Goal: Register for event/course

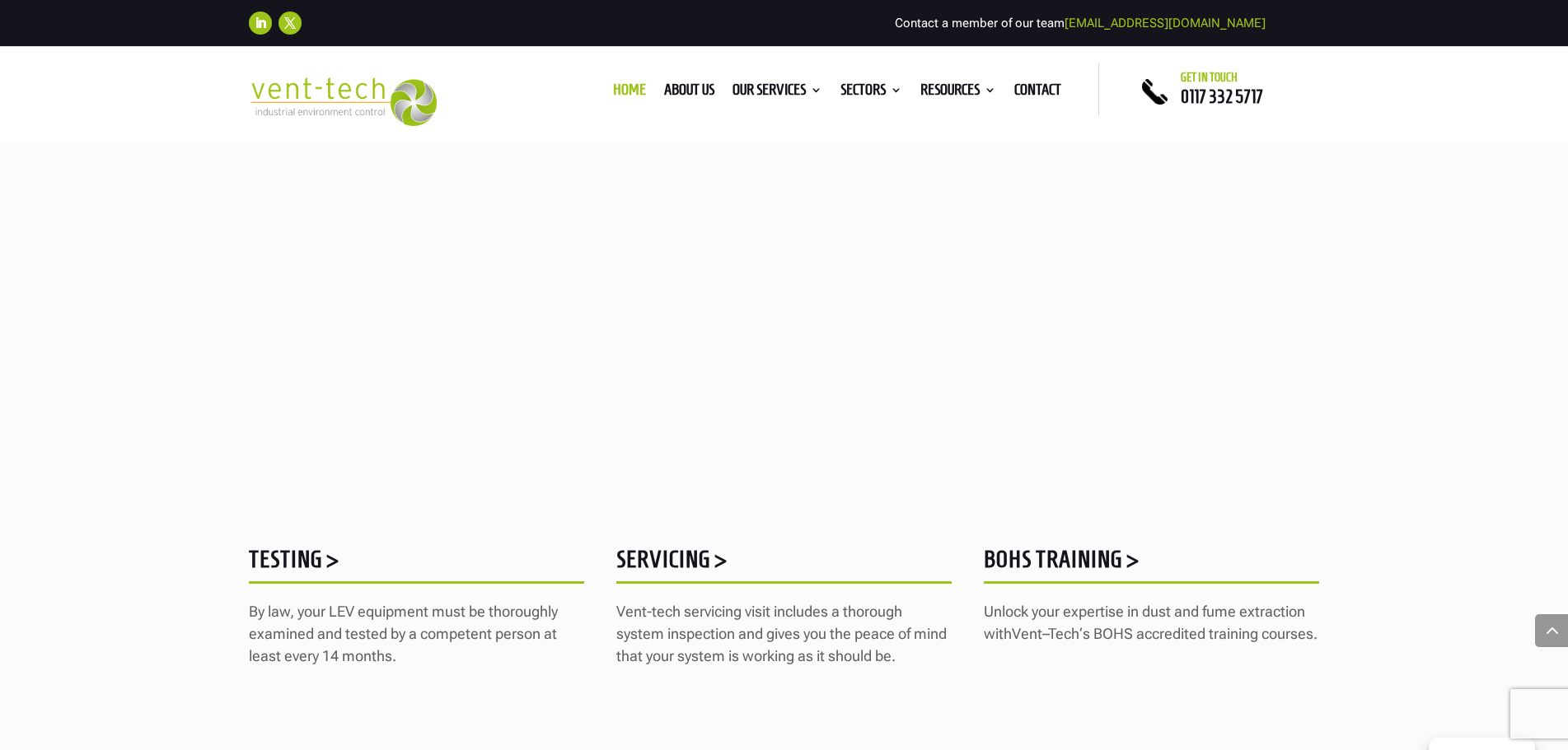
scroll to position [2059, 0]
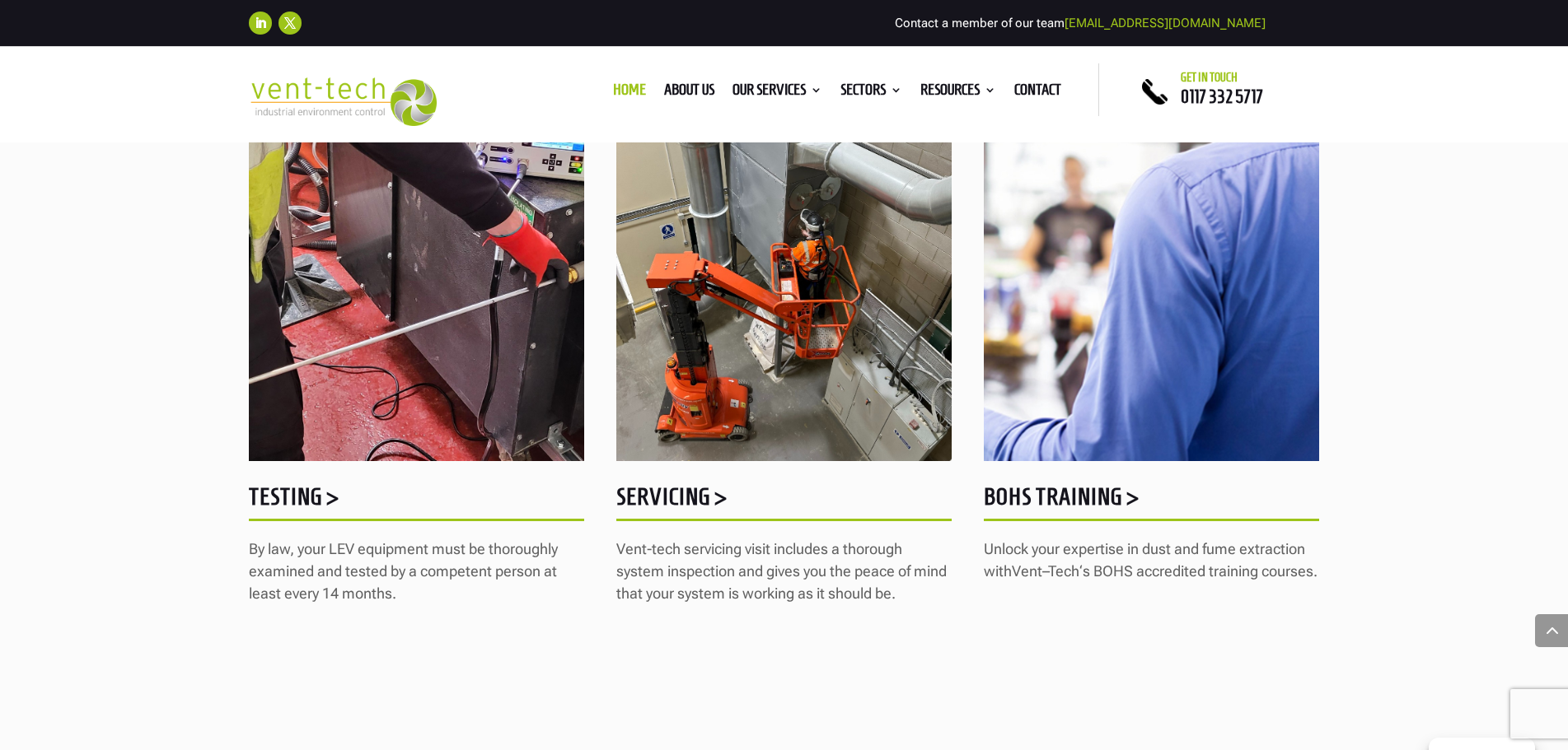
click at [1074, 499] on h5 "BOHS Training >" at bounding box center [1150, 501] width 335 height 32
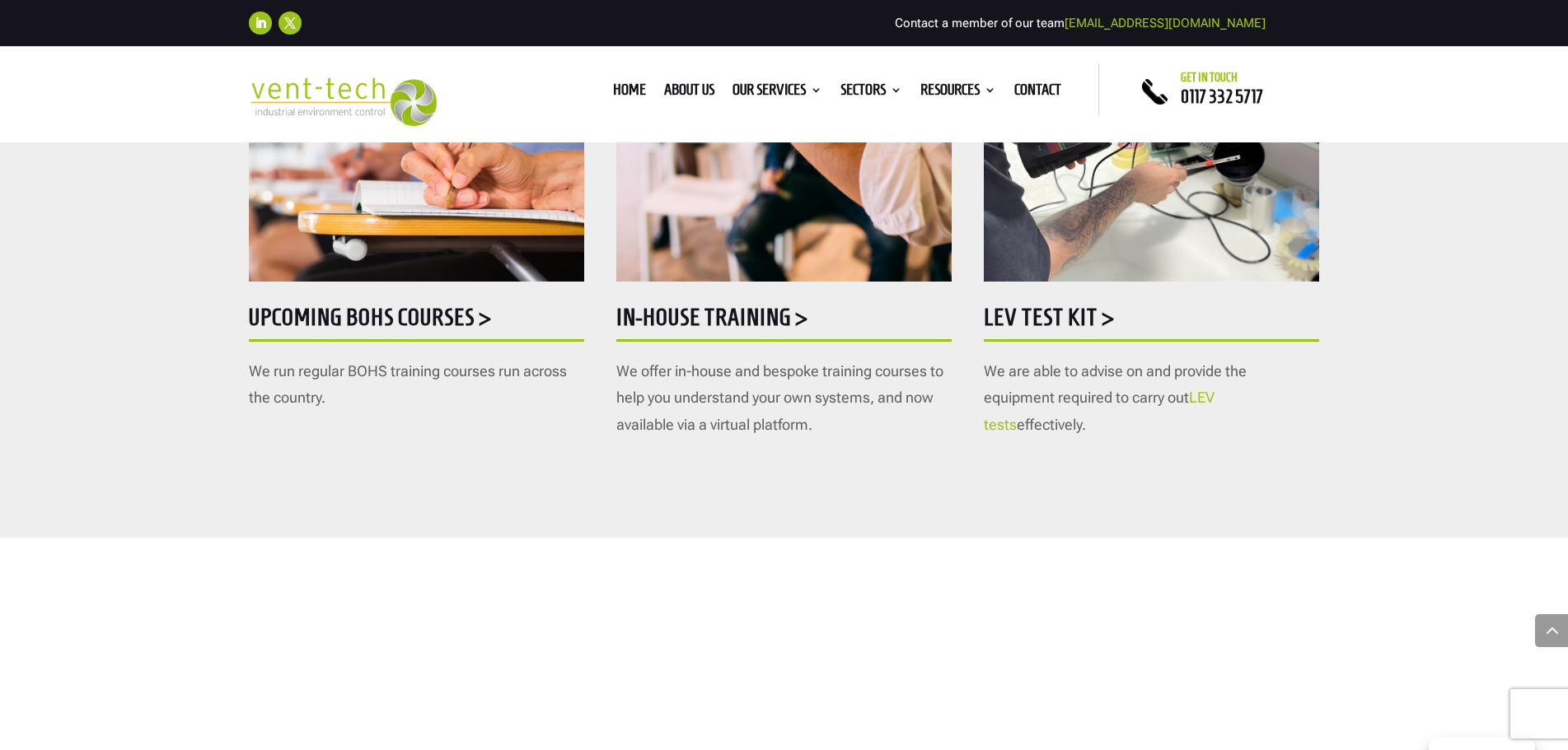
scroll to position [988, 0]
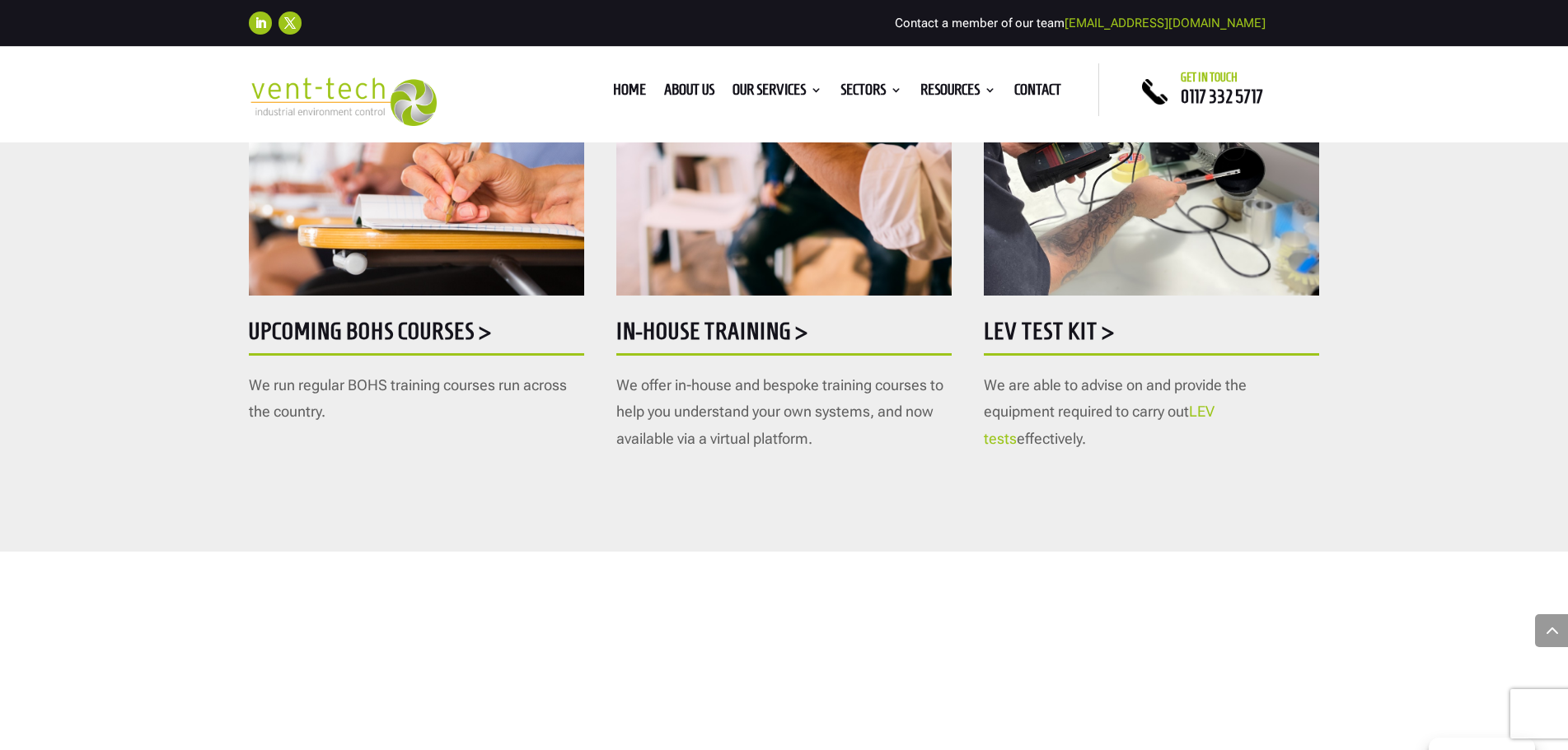
click at [393, 327] on h5 "Upcoming BOHS courses >" at bounding box center [416, 336] width 335 height 32
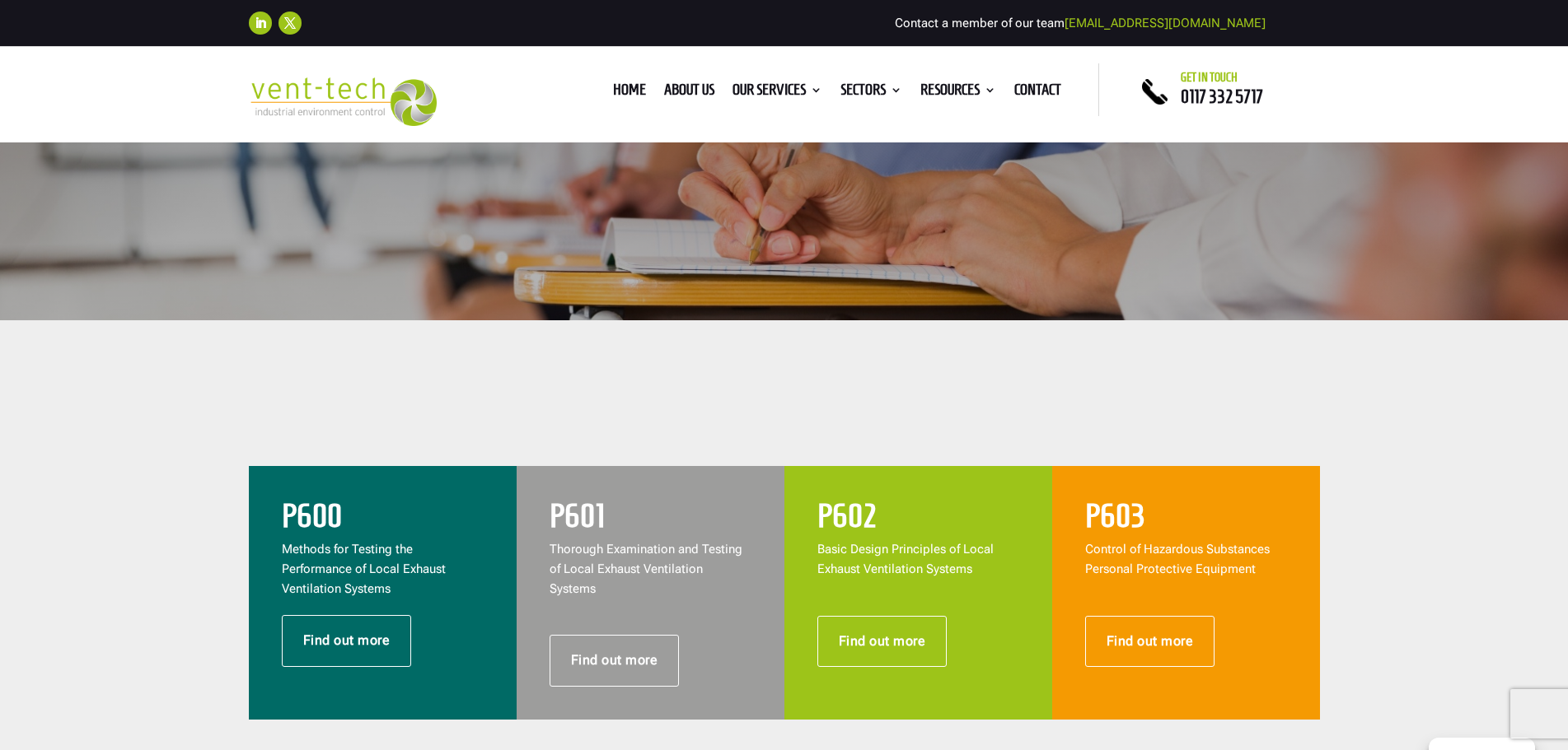
scroll to position [412, 0]
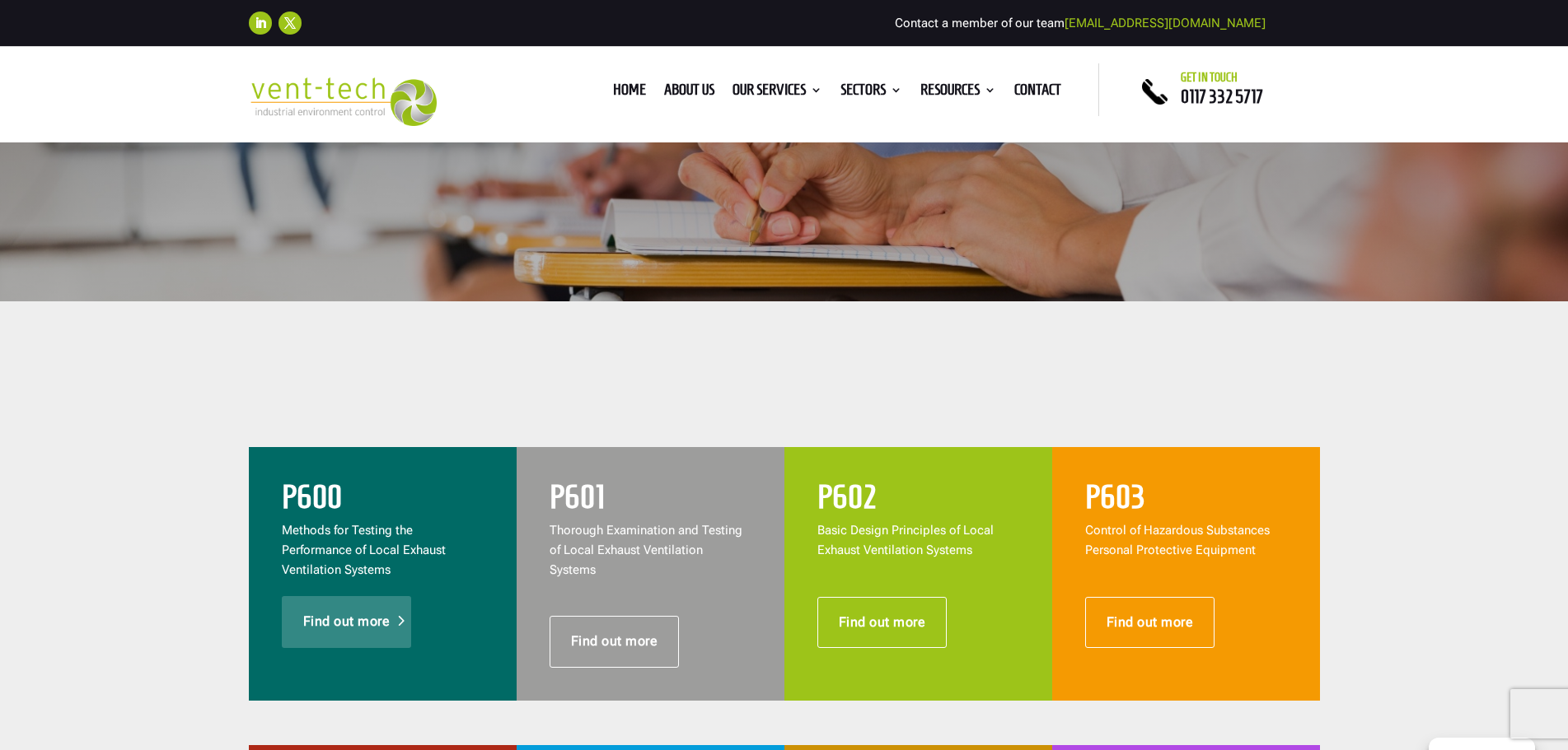
click at [349, 621] on link "Find out more" at bounding box center [347, 621] width 130 height 51
